Goal: Task Accomplishment & Management: Use online tool/utility

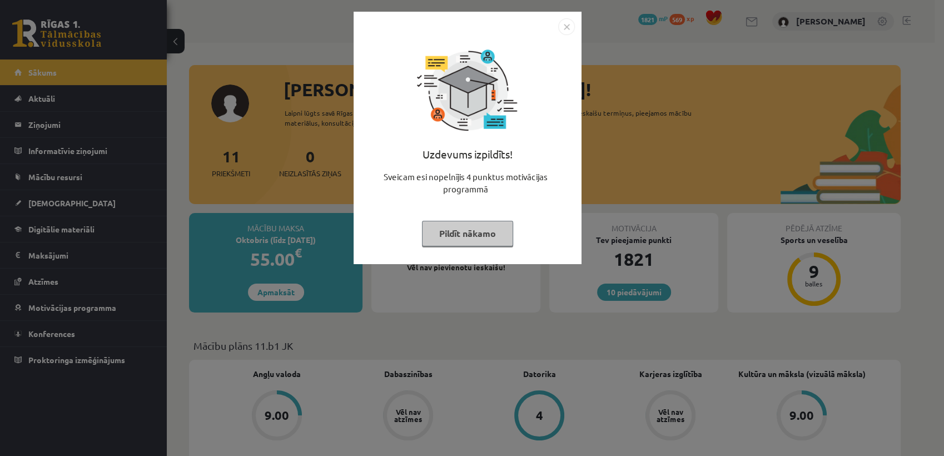
click at [494, 236] on button "Pildīt nākamo" at bounding box center [467, 234] width 91 height 26
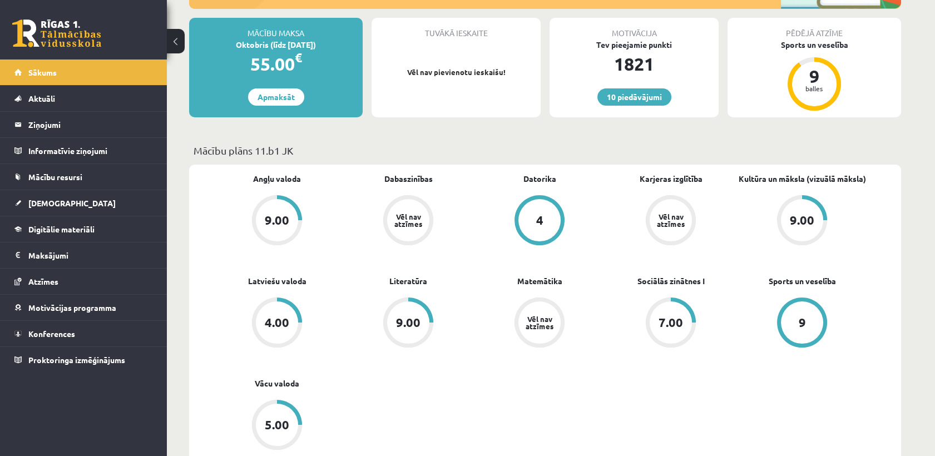
scroll to position [336, 0]
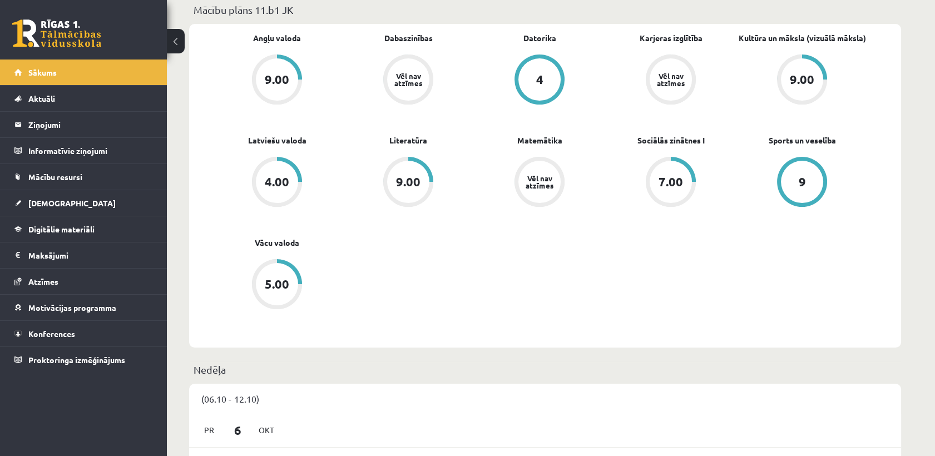
click at [494, 236] on div "Angļu valoda 9.00 Dabaszinības Vēl nav atzīmes [GEOGRAPHIC_DATA] 4 Karjeras izg…" at bounding box center [539, 185] width 656 height 307
click at [273, 186] on div "4.00" at bounding box center [277, 182] width 24 height 12
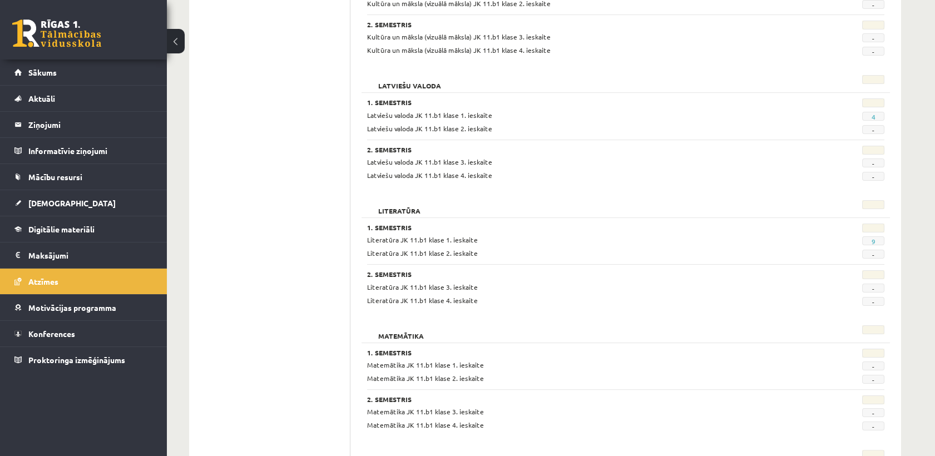
scroll to position [608, 0]
click at [877, 113] on span "4" at bounding box center [873, 115] width 22 height 9
click at [873, 117] on link "4" at bounding box center [873, 116] width 4 height 9
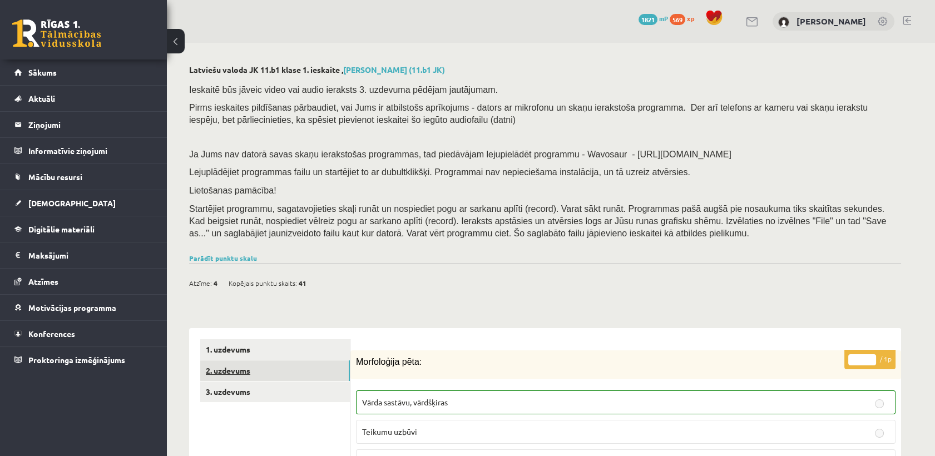
click at [265, 374] on link "2. uzdevums" at bounding box center [275, 370] width 150 height 21
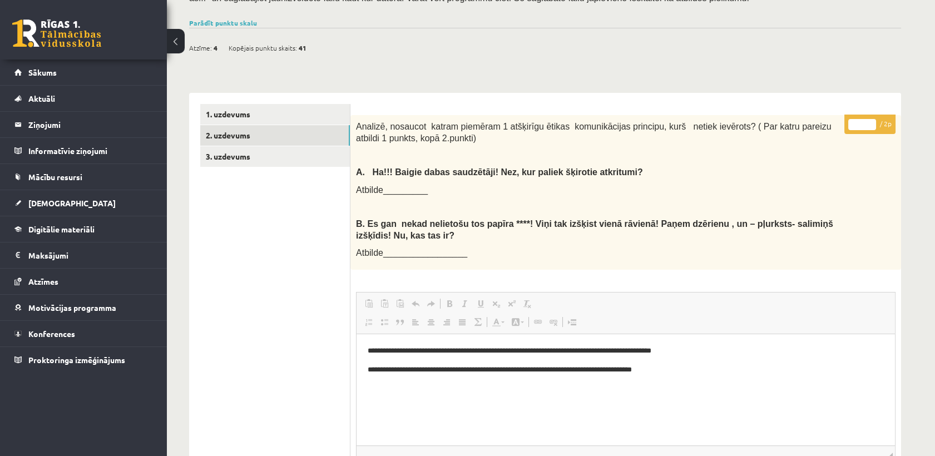
scroll to position [200, 0]
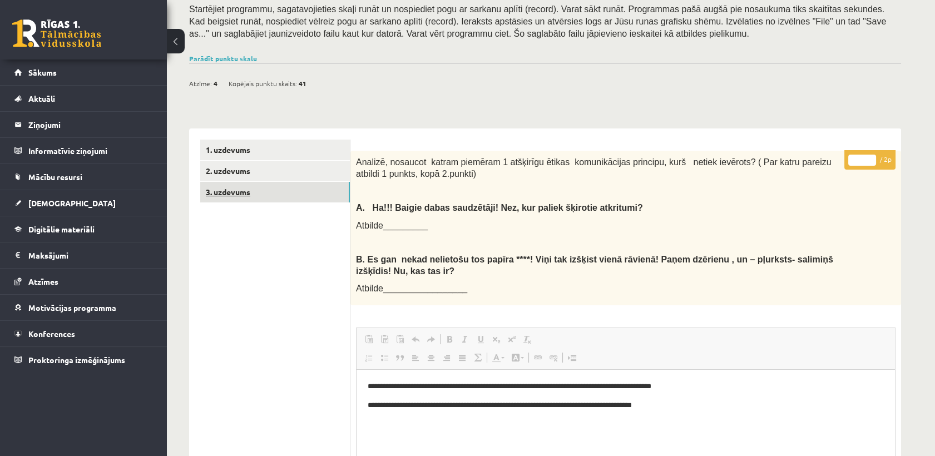
click at [231, 190] on link "3. uzdevums" at bounding box center [275, 192] width 150 height 21
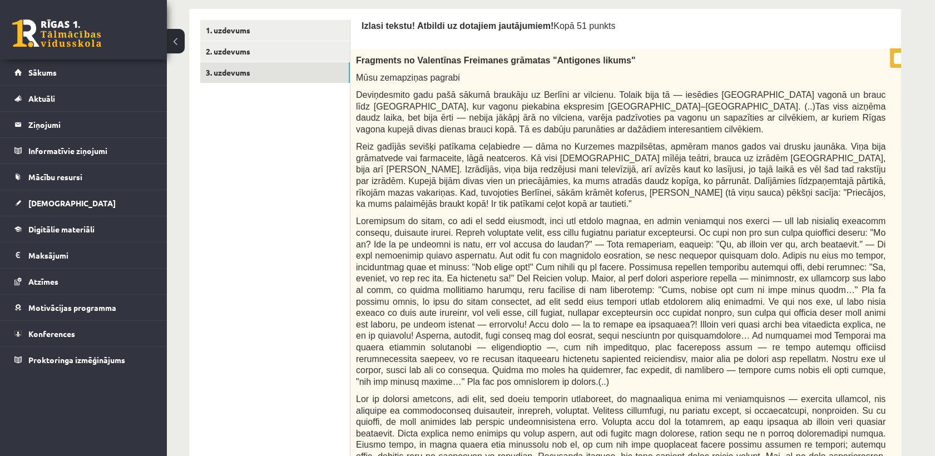
scroll to position [225, 0]
